Goal: Find specific fact: Find specific fact

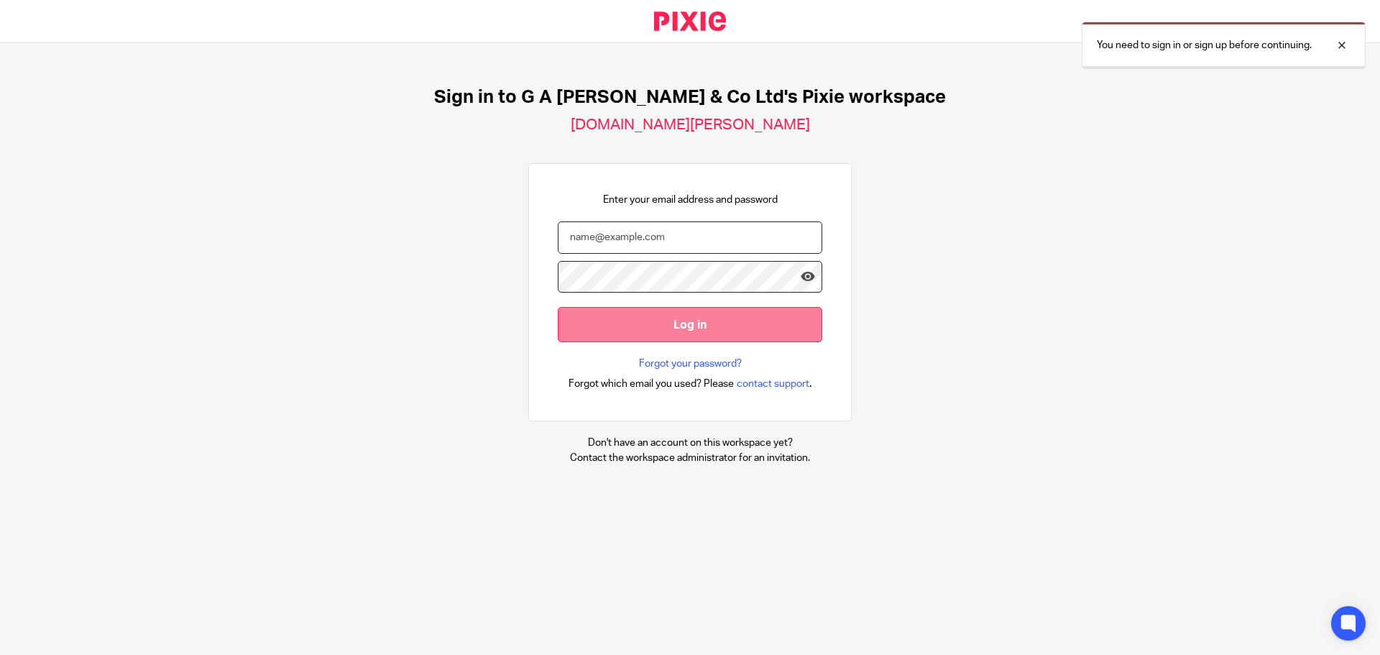
type input "[PERSON_NAME][EMAIL_ADDRESS][DOMAIN_NAME]"
click at [633, 318] on input "Log in" at bounding box center [690, 324] width 264 height 35
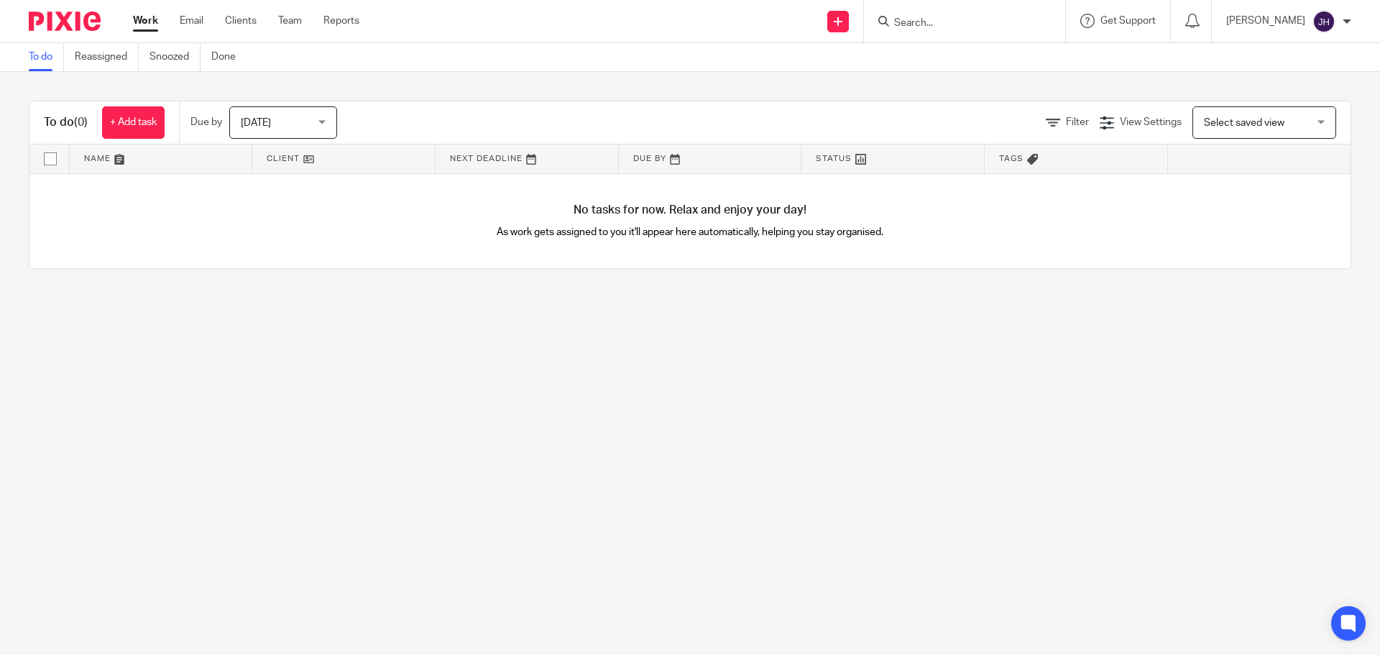
click at [998, 25] on input "Search" at bounding box center [957, 23] width 129 height 13
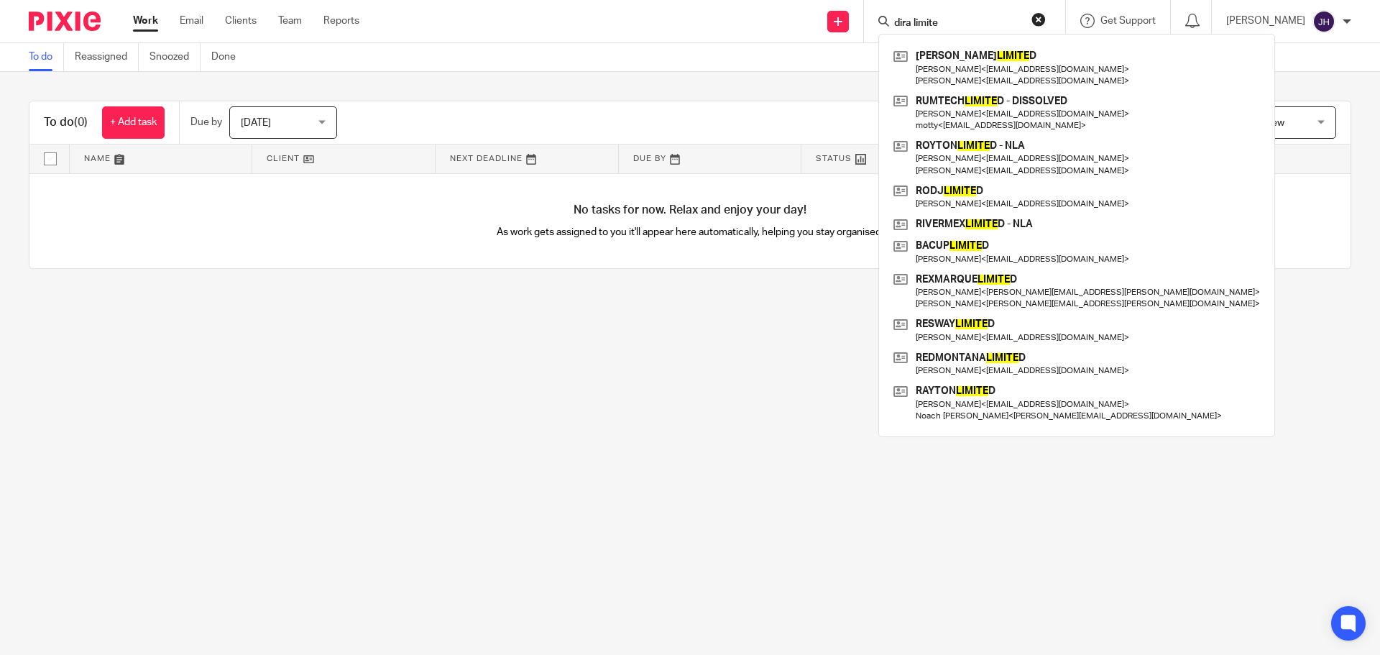
type input "dira limited"
drag, startPoint x: 989, startPoint y: 27, endPoint x: 803, endPoint y: 11, distance: 186.0
click at [803, 11] on div "Send new email Create task Add client Request signature dira limited RUSHER LIM…" at bounding box center [880, 21] width 999 height 42
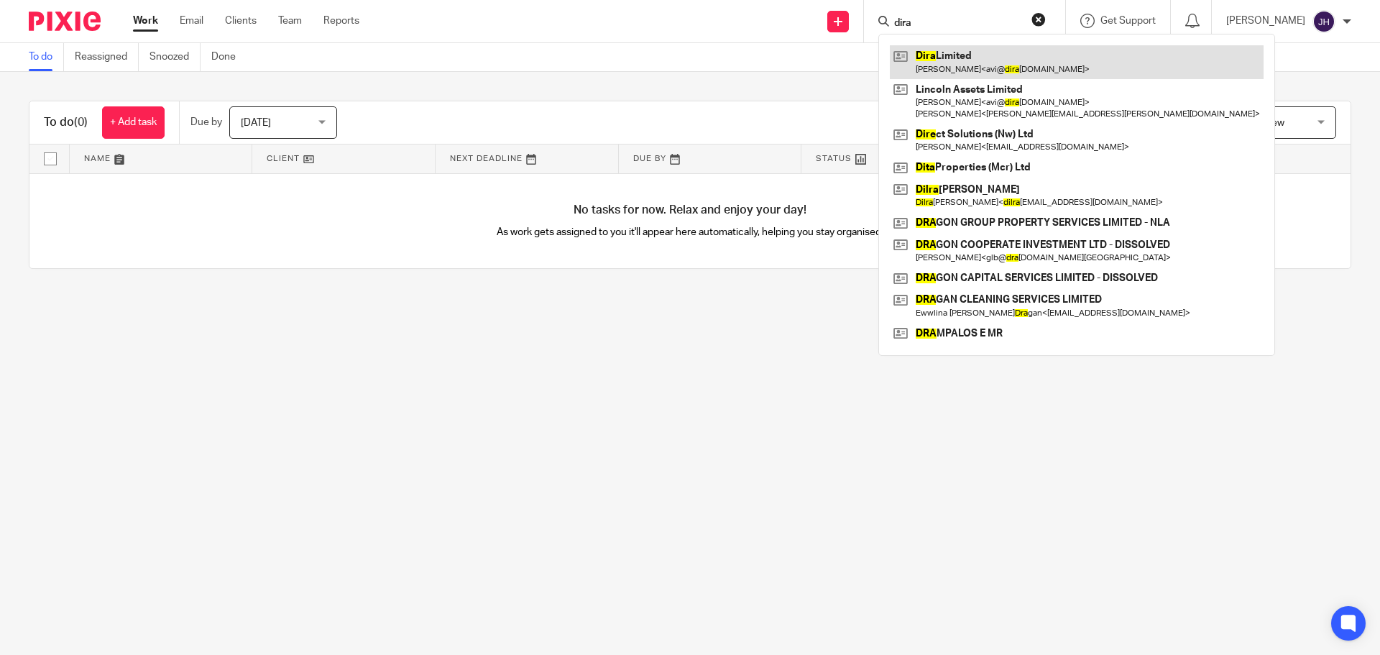
type input "dira"
drag, startPoint x: 987, startPoint y: 65, endPoint x: 994, endPoint y: 61, distance: 7.4
click at [990, 64] on link at bounding box center [1077, 61] width 374 height 33
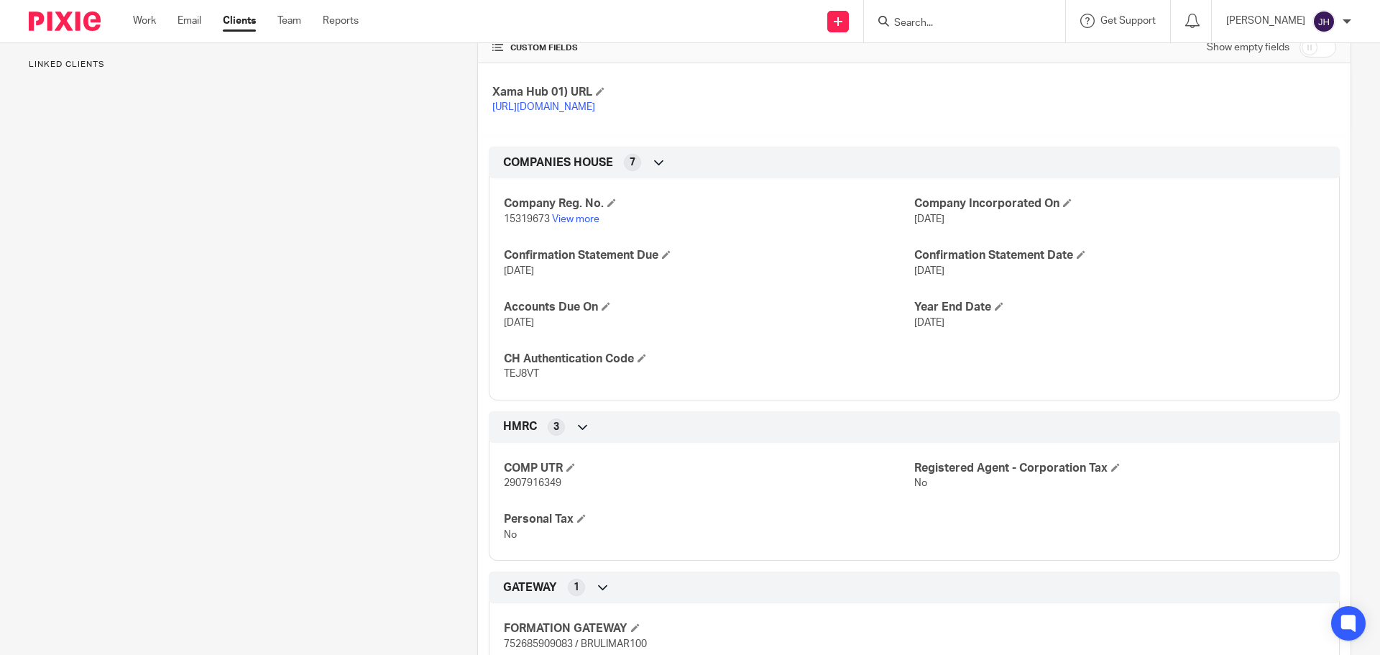
scroll to position [409, 0]
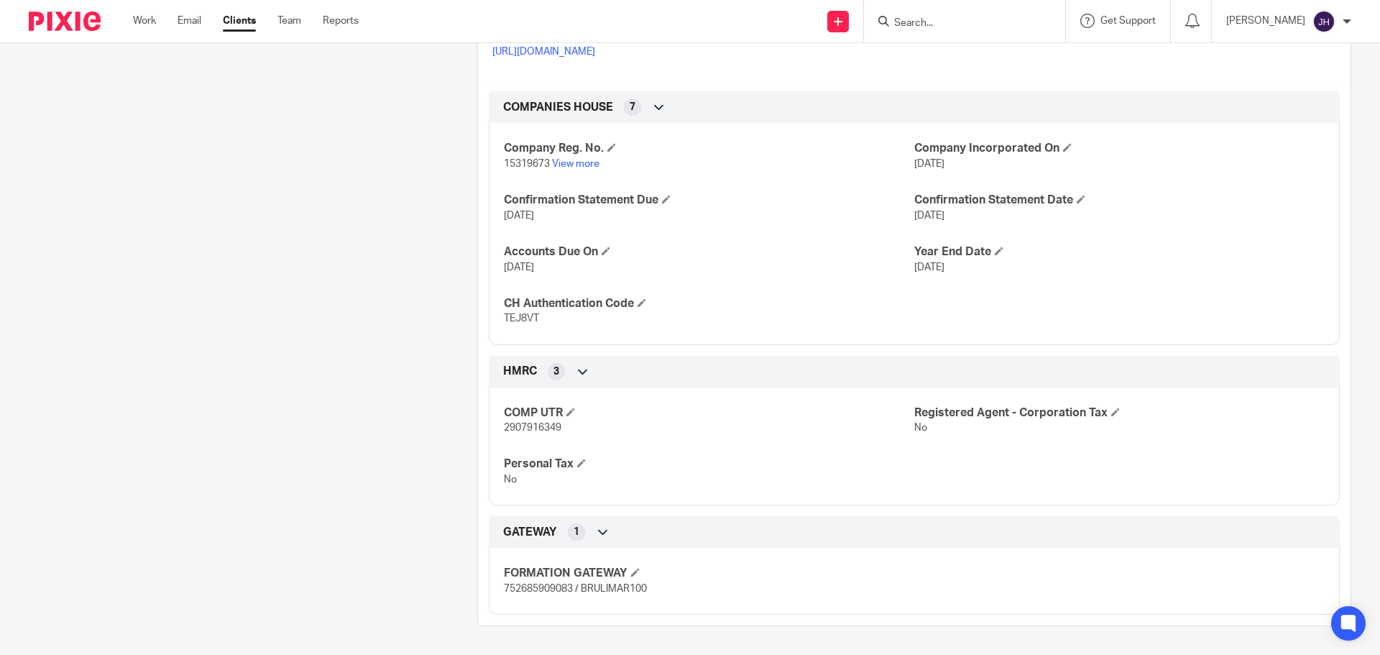
click at [987, 14] on form at bounding box center [969, 21] width 153 height 18
click at [975, 19] on form at bounding box center [969, 21] width 153 height 18
click at [973, 19] on input "Search" at bounding box center [957, 23] width 129 height 13
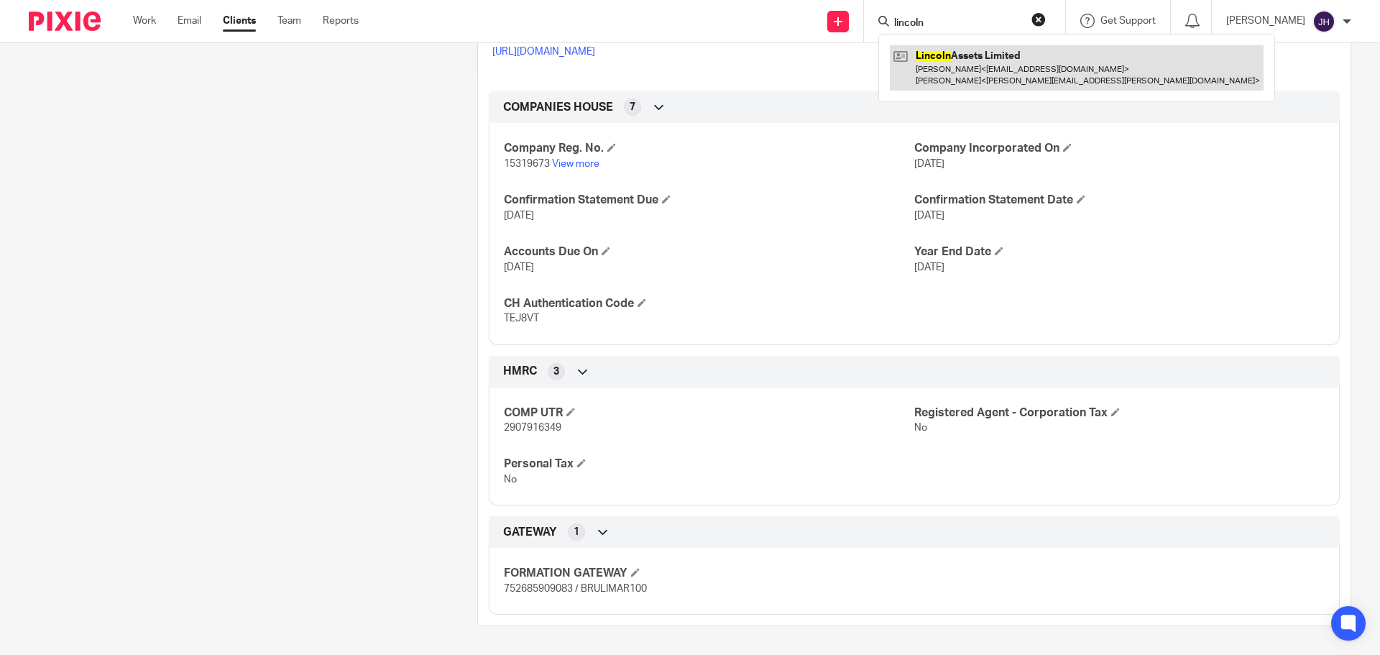
type input "lincoln"
click at [948, 65] on link at bounding box center [1077, 67] width 374 height 45
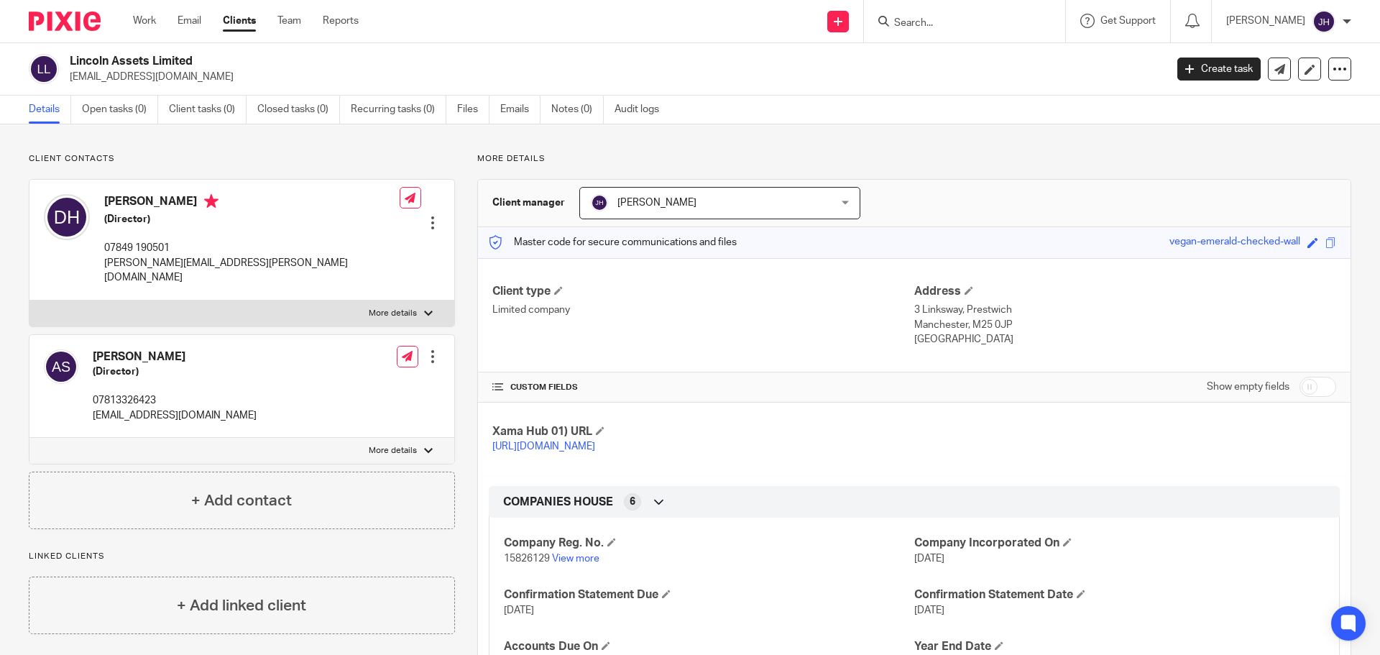
drag, startPoint x: 201, startPoint y: 56, endPoint x: 69, endPoint y: 63, distance: 132.4
click at [69, 63] on div "Lincoln Assets Limited avi@diragroup.co.uk" at bounding box center [592, 69] width 1127 height 30
copy h2 "Lincoln Assets Limited"
click at [533, 563] on span "15826129" at bounding box center [527, 558] width 46 height 10
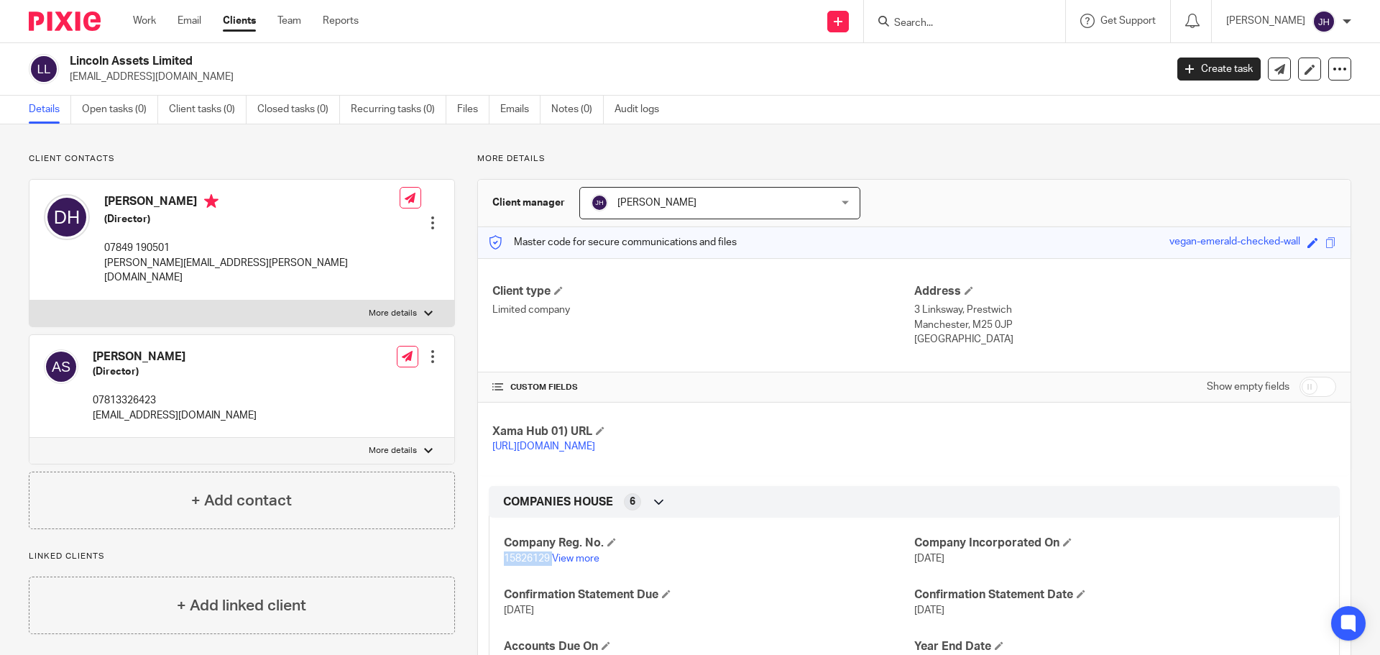
copy p "15826129"
click at [931, 27] on input "Search" at bounding box center [957, 23] width 129 height 13
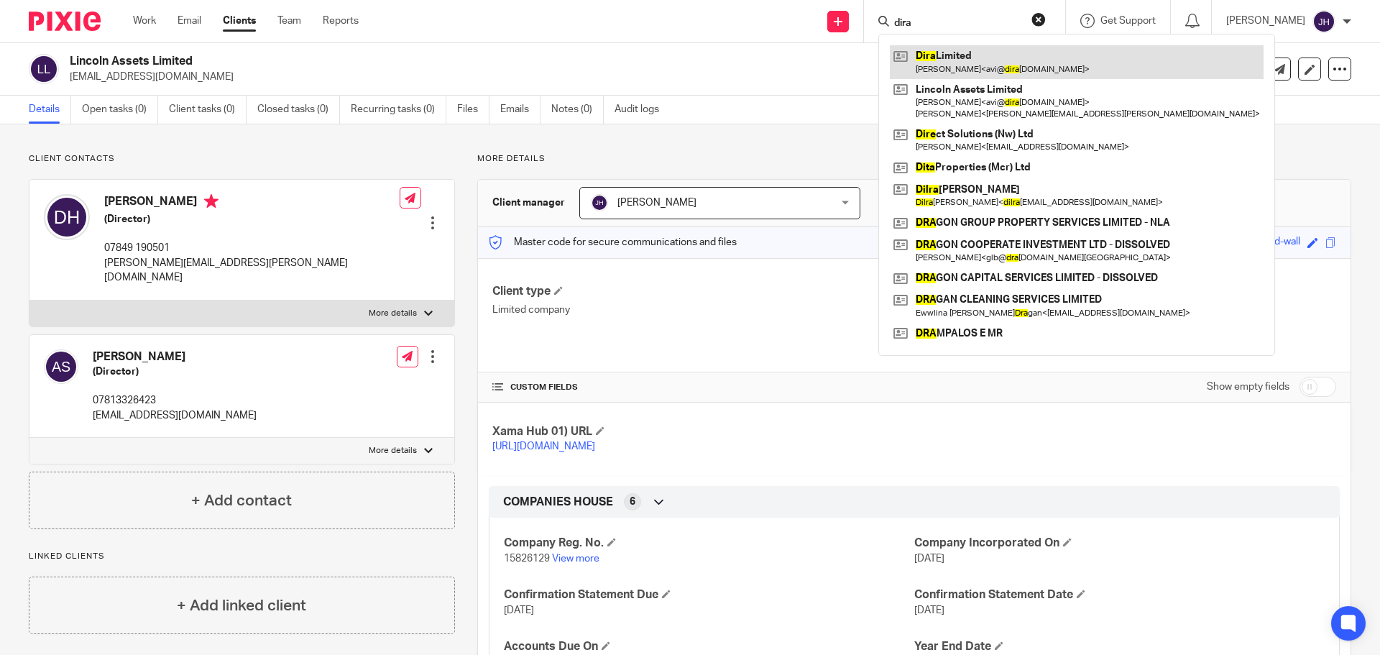
type input "dira"
click at [961, 56] on link at bounding box center [1077, 61] width 374 height 33
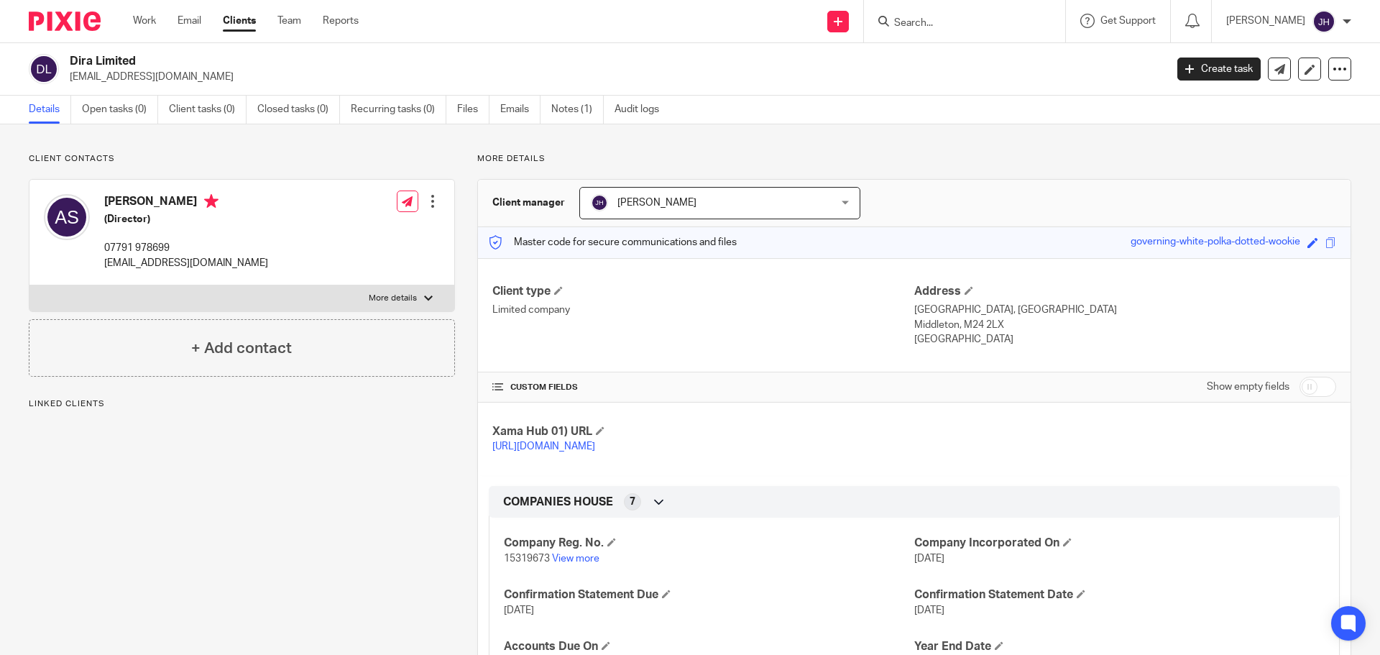
scroll to position [72, 0]
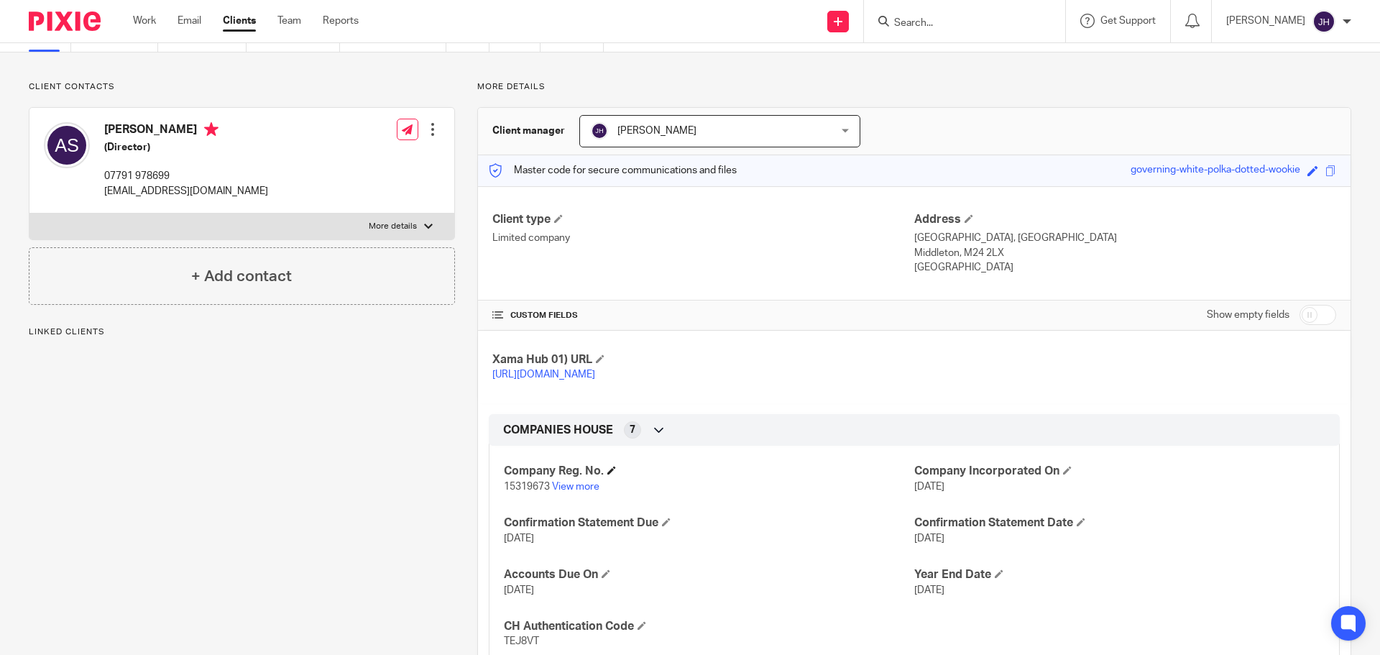
click at [533, 479] on h4 "Company Reg. No." at bounding box center [709, 471] width 410 height 15
click at [523, 492] on span "15319673" at bounding box center [527, 487] width 46 height 10
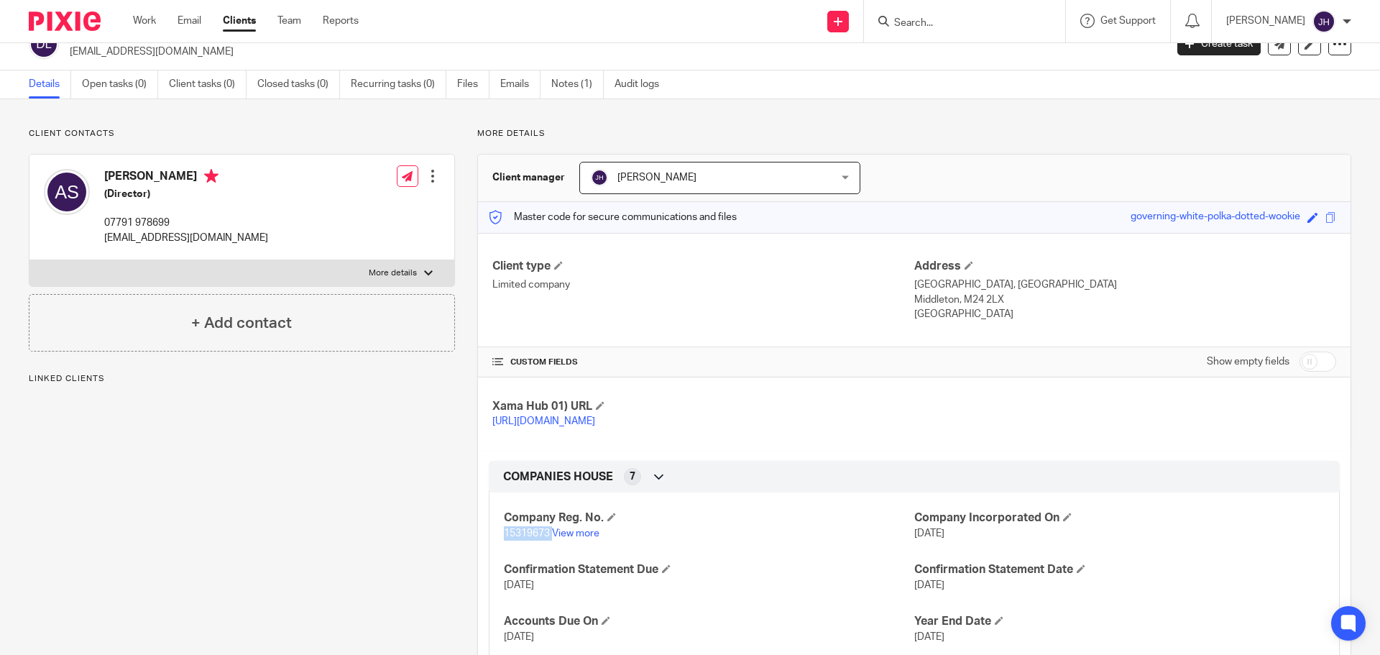
scroll to position [0, 0]
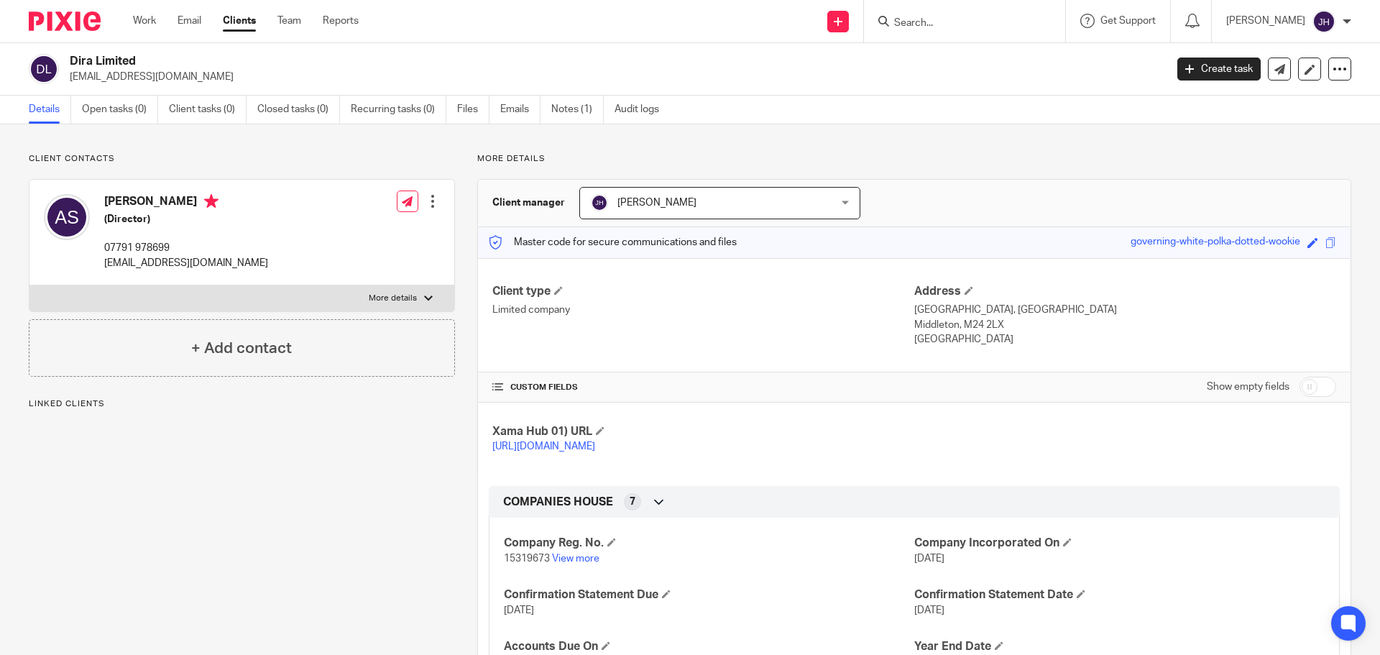
click at [136, 59] on h2 "Dira Limited" at bounding box center [504, 61] width 869 height 15
drag, startPoint x: 136, startPoint y: 59, endPoint x: 96, endPoint y: 57, distance: 39.6
click at [74, 63] on h2 "Dira Limited" at bounding box center [504, 61] width 869 height 15
copy div "Dira Limited"
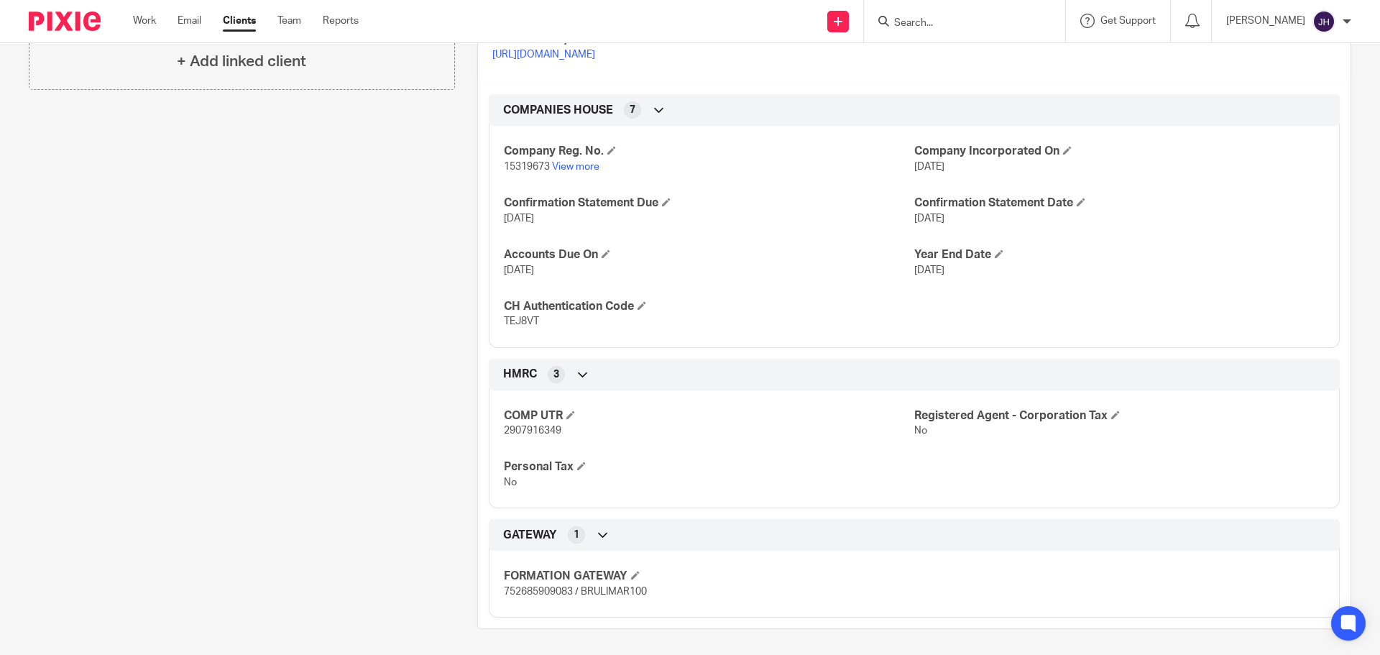
scroll to position [409, 0]
click at [510, 162] on span "15319673" at bounding box center [527, 164] width 46 height 10
drag, startPoint x: 510, startPoint y: 162, endPoint x: 541, endPoint y: 193, distance: 43.7
click at [510, 162] on span "15319673" at bounding box center [527, 164] width 46 height 10
copy span "15319673"
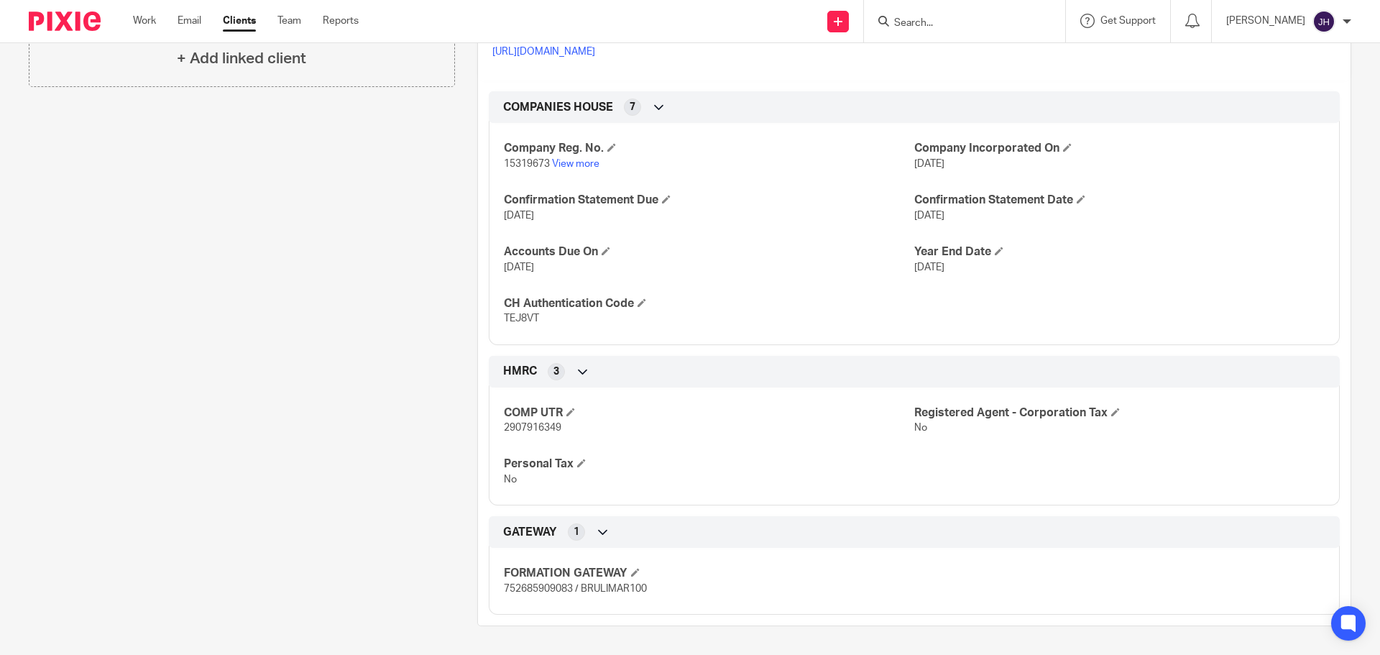
click at [522, 315] on span "TEJ8VT" at bounding box center [521, 318] width 35 height 10
click at [489, 446] on div "COMP UTR 2907916349 Registered Agent - Corporation Tax No Personal Tax No" at bounding box center [914, 441] width 851 height 129
click at [517, 422] on p "2907916349" at bounding box center [709, 427] width 410 height 14
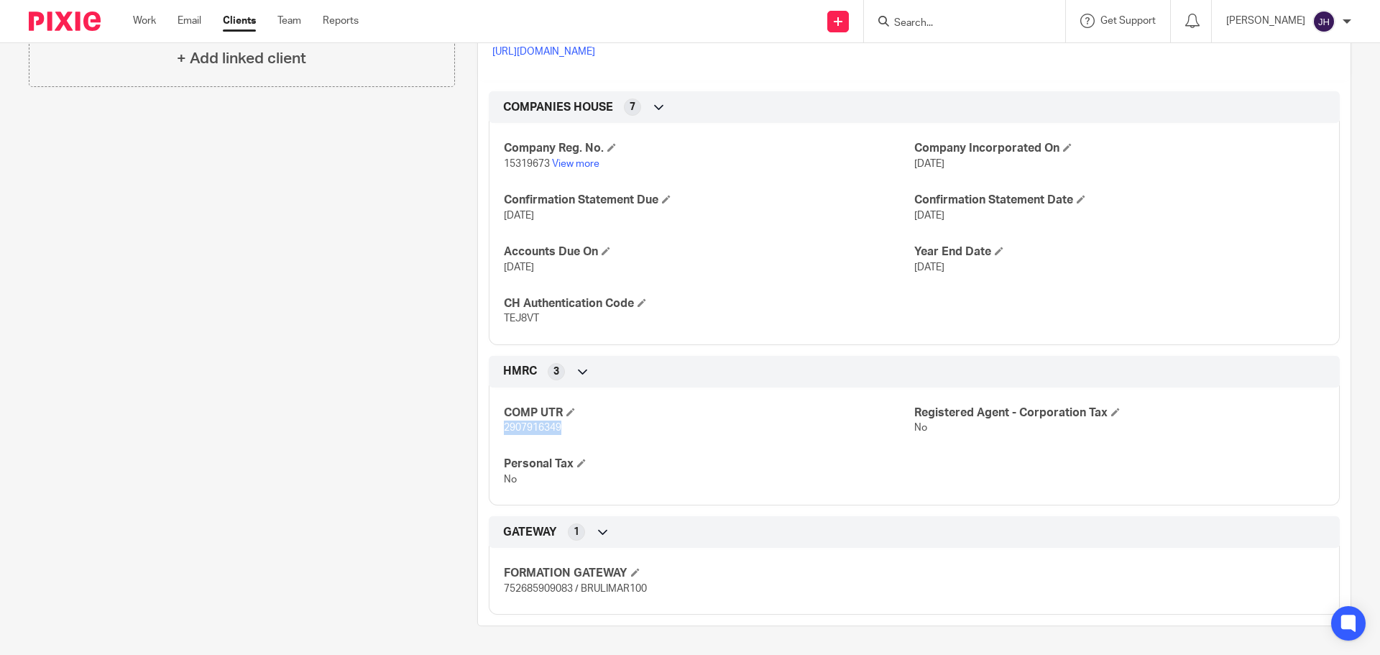
copy span "2907916349"
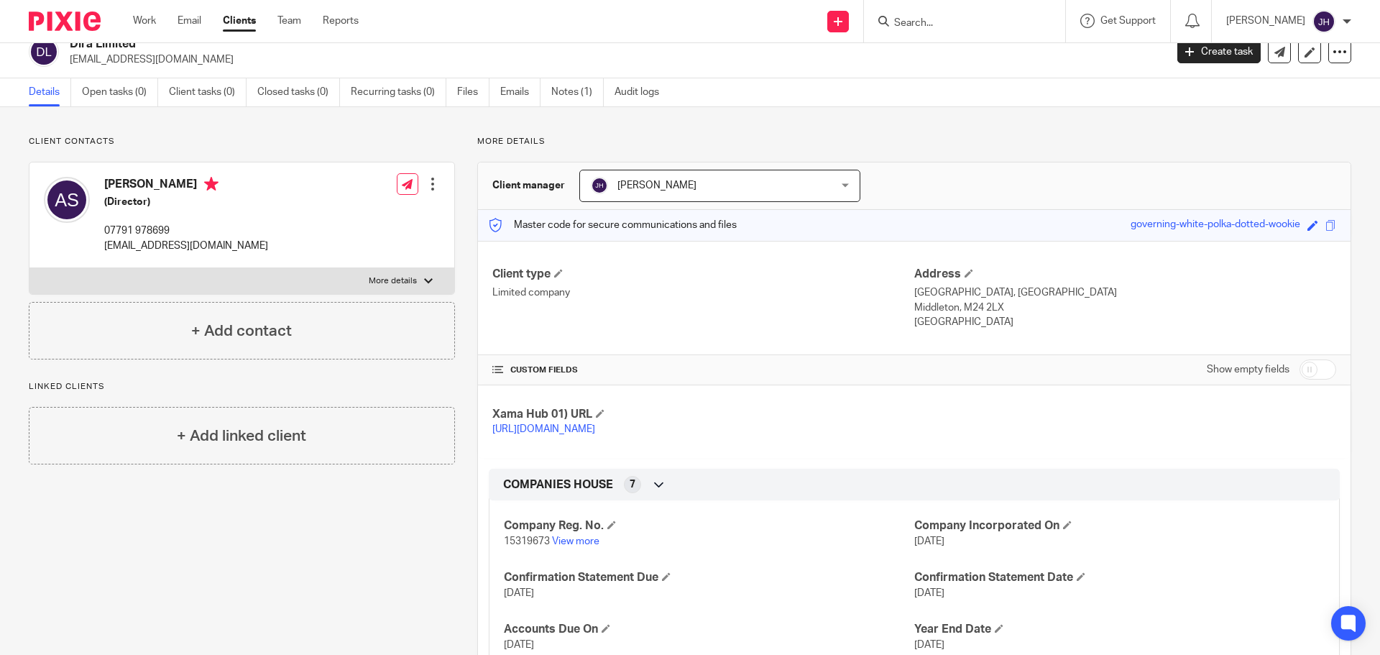
scroll to position [0, 0]
